Goal: Obtain resource: Download file/media

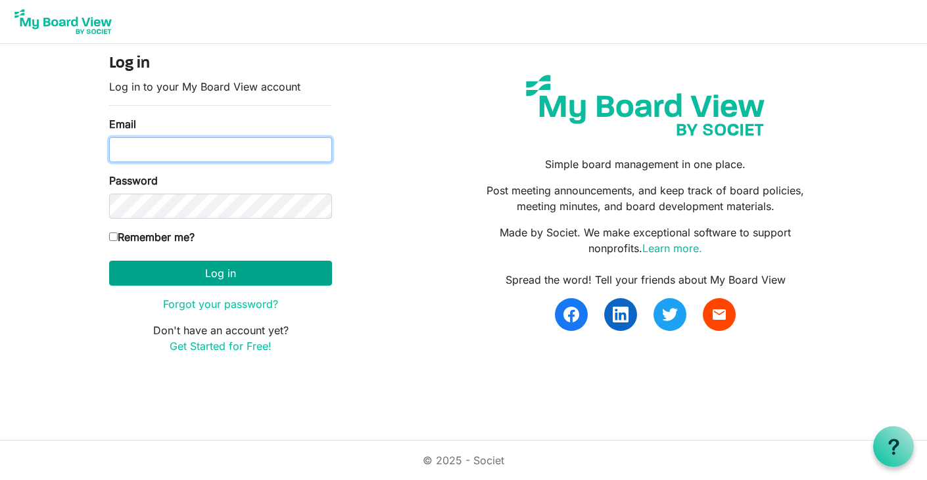
type input "[EMAIL_ADDRESS][DOMAIN_NAME]"
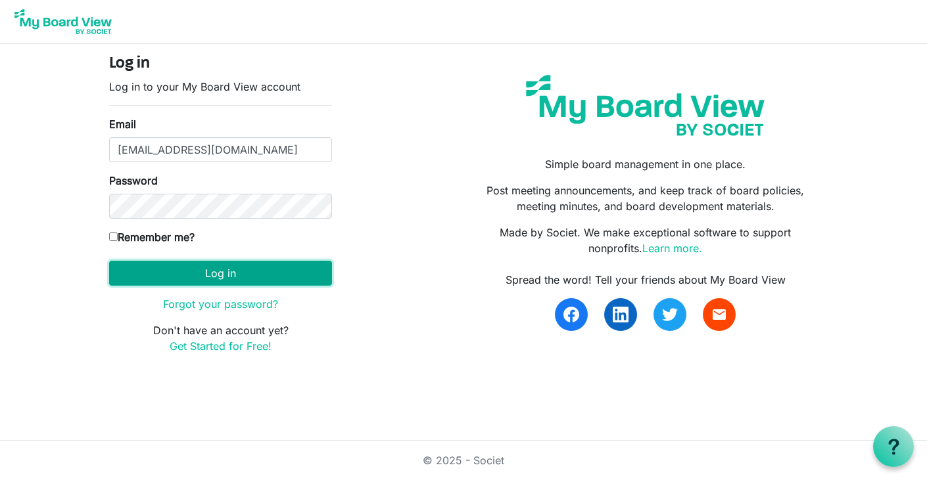
click at [292, 270] on button "Log in" at bounding box center [220, 273] width 223 height 25
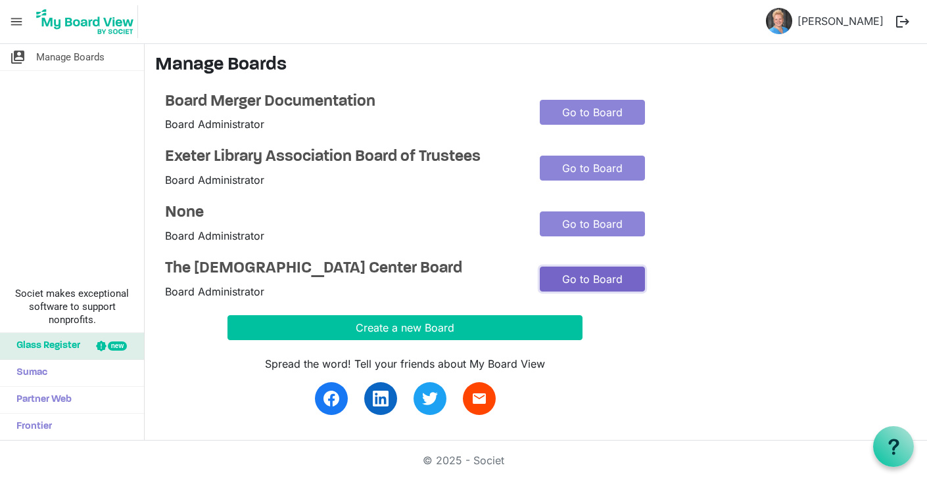
click at [584, 279] on link "Go to Board" at bounding box center [592, 279] width 105 height 25
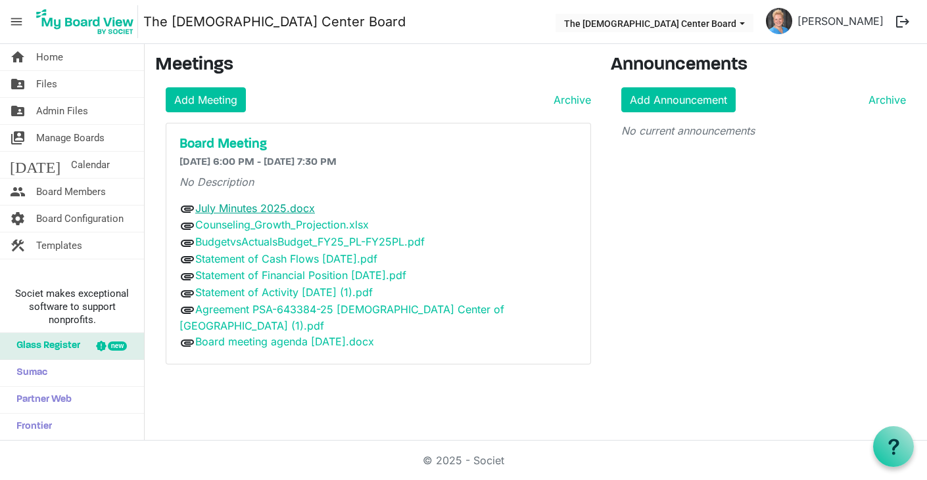
click at [239, 210] on link "July Minutes 2025.docx" at bounding box center [255, 208] width 120 height 13
click at [264, 335] on link "Board meeting agenda August 25.docx" at bounding box center [284, 341] width 179 height 13
click at [279, 290] on link "Statement of Activity July 25 (1).pdf" at bounding box center [283, 292] width 177 height 13
